Goal: Task Accomplishment & Management: Use online tool/utility

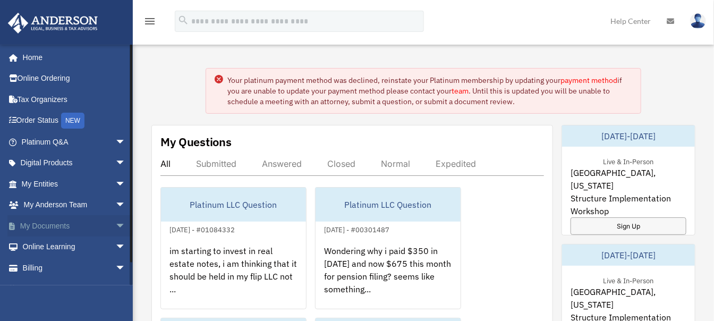
click at [115, 224] on span "arrow_drop_down" at bounding box center [125, 226] width 21 height 22
click at [52, 243] on link "Box" at bounding box center [78, 246] width 127 height 21
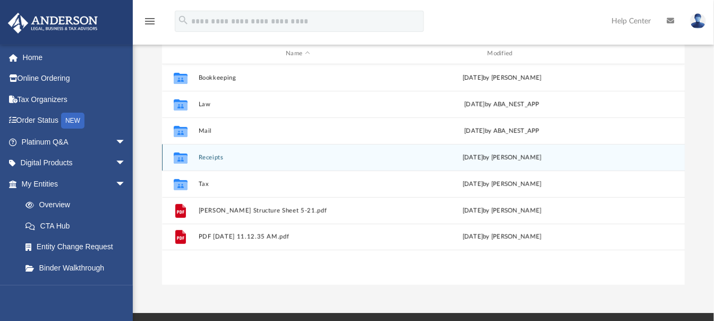
scroll to position [118, 0]
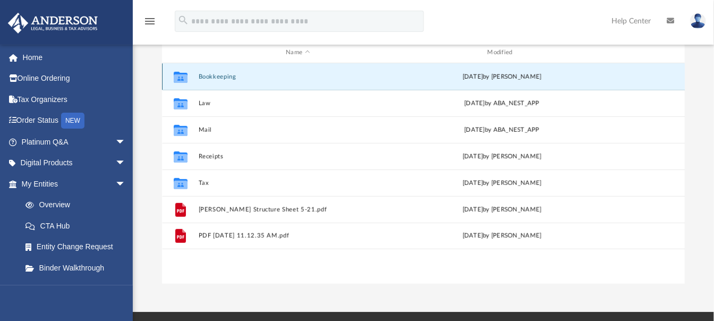
click at [212, 77] on button "Bookkeeping" at bounding box center [297, 76] width 199 height 7
click at [213, 77] on button "Bookkeeping" at bounding box center [297, 76] width 199 height 7
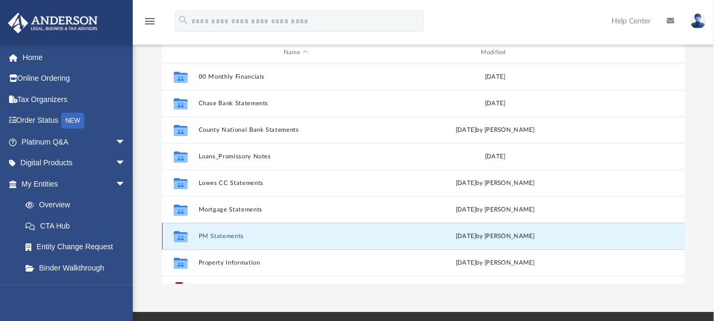
click at [224, 235] on button "PM Statements" at bounding box center [295, 236] width 195 height 7
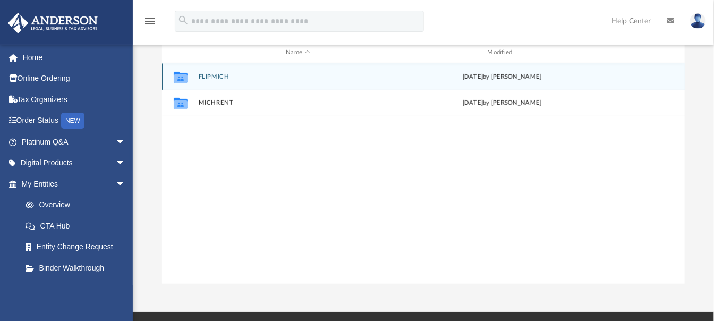
click at [220, 74] on button "FLIPMICH" at bounding box center [297, 76] width 199 height 7
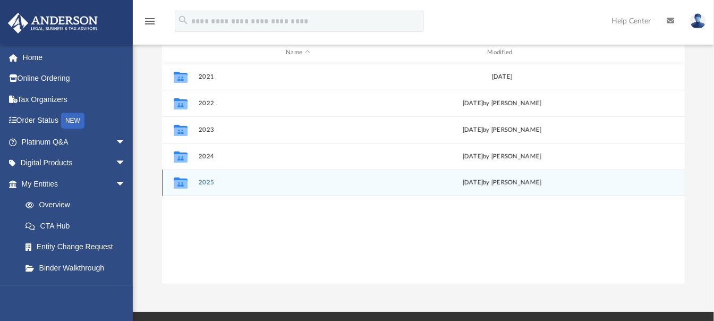
click at [214, 184] on button "2025" at bounding box center [297, 183] width 199 height 7
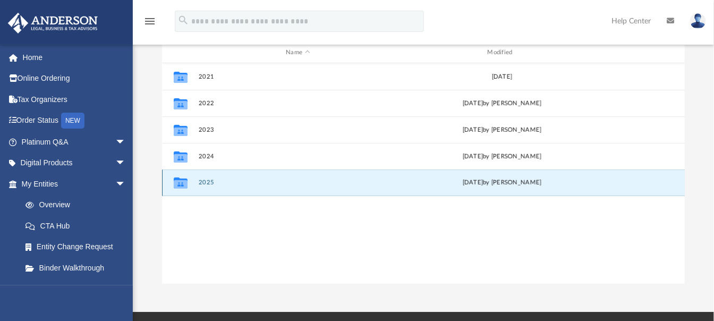
click at [214, 184] on button "2025" at bounding box center [297, 183] width 199 height 7
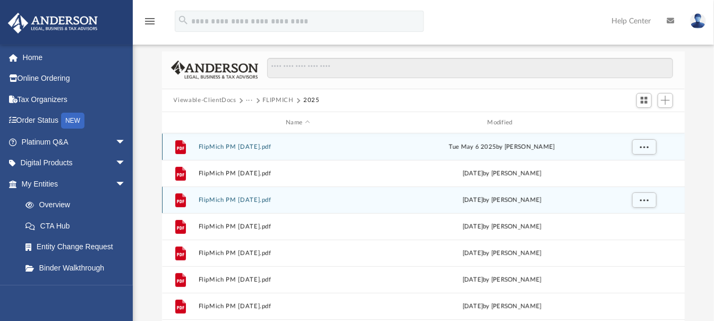
scroll to position [0, 0]
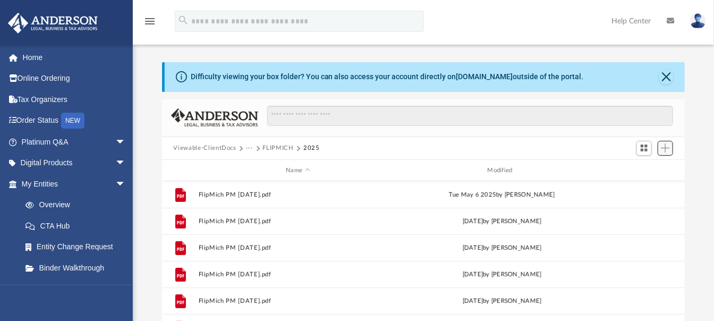
click at [666, 151] on span "Add" at bounding box center [665, 147] width 9 height 9
click at [648, 169] on li "Upload" at bounding box center [651, 169] width 34 height 11
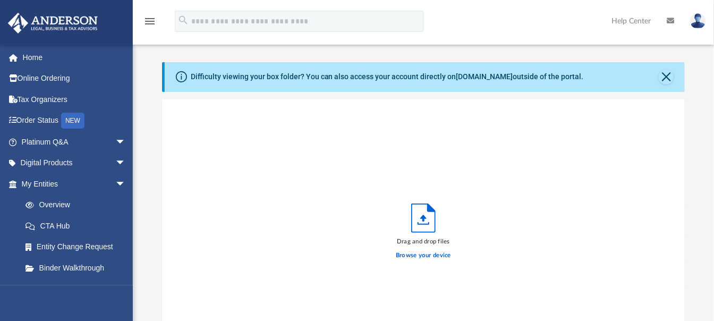
scroll to position [260, 514]
click at [433, 254] on label "Browse your device" at bounding box center [423, 256] width 55 height 10
click at [0, 0] on input "Browse your device" at bounding box center [0, 0] width 0 height 0
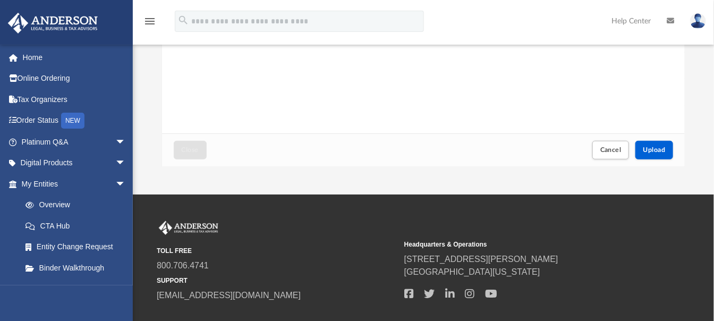
scroll to position [236, 0]
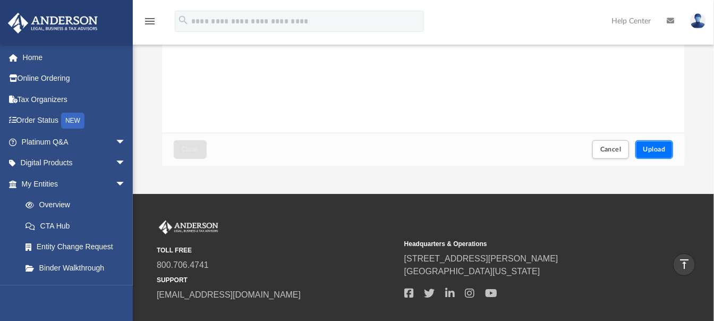
click at [650, 146] on span "Upload" at bounding box center [654, 149] width 22 height 6
click at [190, 154] on button "Close" at bounding box center [190, 149] width 33 height 19
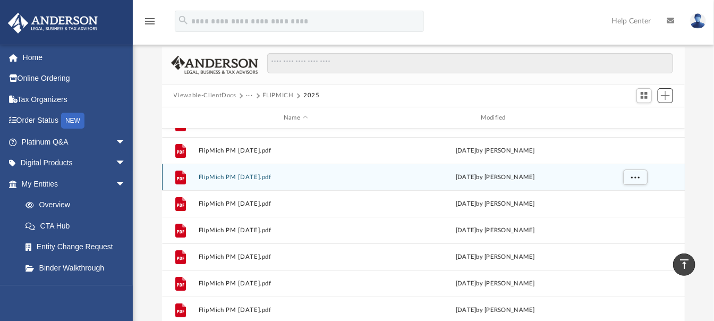
scroll to position [0, 0]
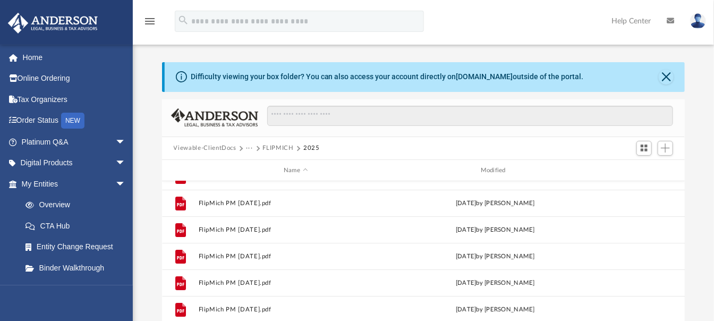
click at [275, 146] on button "FLIPMICH" at bounding box center [278, 148] width 31 height 10
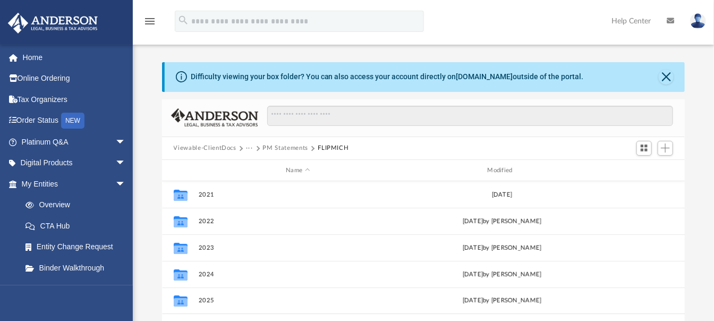
click at [275, 146] on button "PM Statements" at bounding box center [285, 148] width 45 height 10
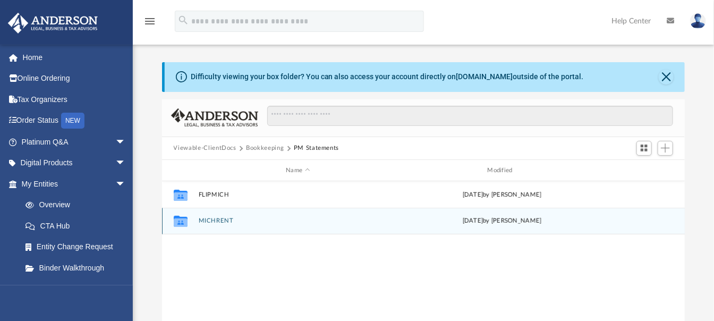
click at [219, 218] on button "MICHRENT" at bounding box center [297, 221] width 199 height 7
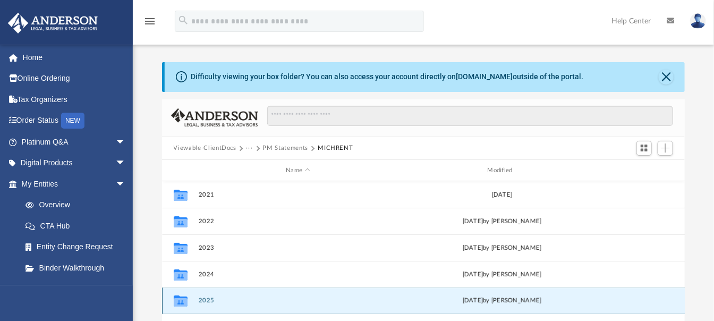
click at [200, 299] on button "2025" at bounding box center [297, 301] width 199 height 7
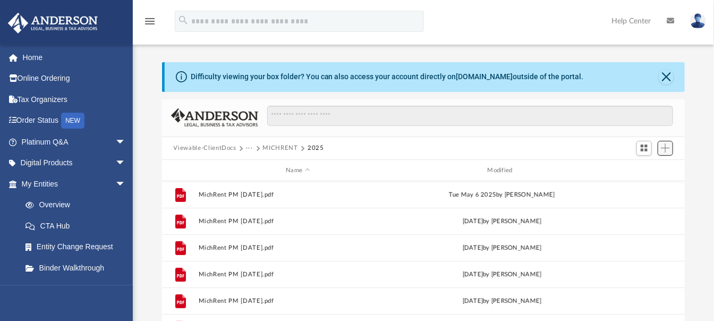
click at [666, 150] on span "Add" at bounding box center [665, 147] width 9 height 9
click at [645, 169] on li "Upload" at bounding box center [651, 169] width 34 height 11
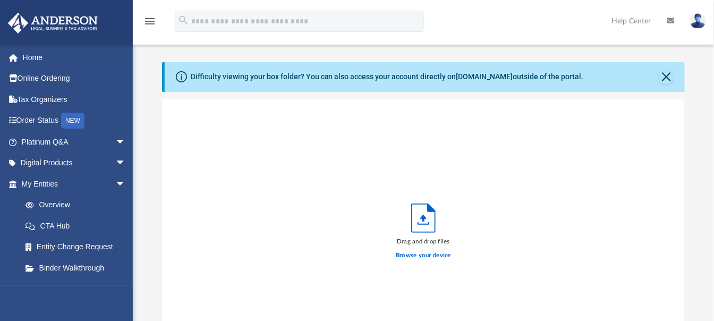
scroll to position [260, 514]
click at [431, 256] on label "Browse your device" at bounding box center [423, 256] width 55 height 10
click at [0, 0] on input "Browse your device" at bounding box center [0, 0] width 0 height 0
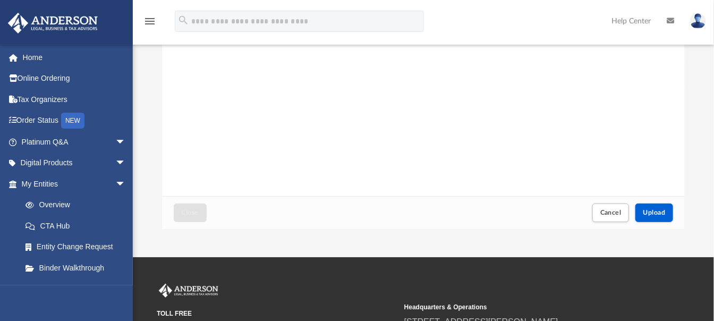
scroll to position [236, 0]
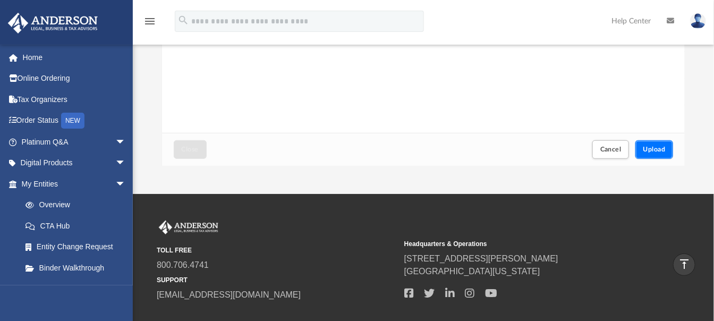
click at [652, 148] on span "Upload" at bounding box center [654, 149] width 22 height 6
click at [193, 147] on span "Close" at bounding box center [190, 149] width 17 height 6
